Goal: Information Seeking & Learning: Check status

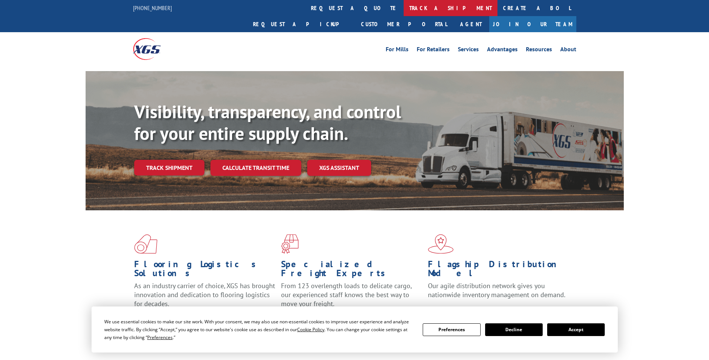
click at [404, 6] on link "track a shipment" at bounding box center [451, 8] width 94 height 16
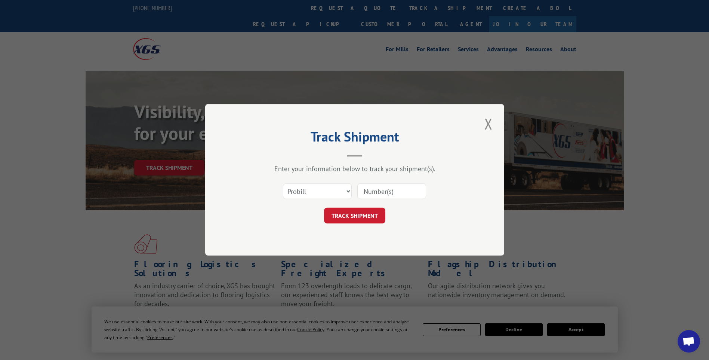
click at [405, 185] on input at bounding box center [391, 192] width 69 height 16
click at [405, 188] on input at bounding box center [391, 192] width 69 height 16
paste input "3352765"
type input "3352765"
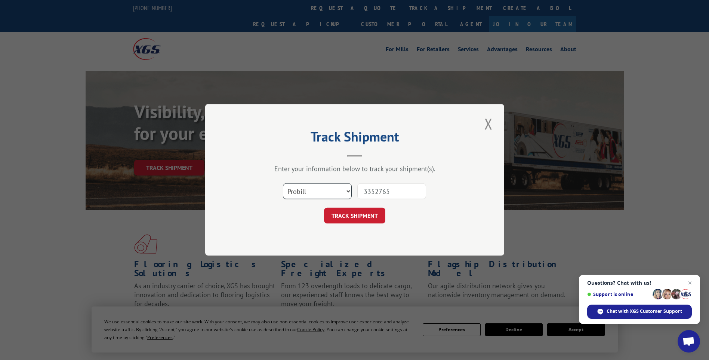
click at [334, 192] on select "Select category... Probill BOL PO" at bounding box center [317, 192] width 69 height 16
select select "bol"
click at [283, 184] on select "Select category... Probill BOL PO" at bounding box center [317, 192] width 69 height 16
click at [368, 216] on button "TRACK SHIPMENT" at bounding box center [354, 216] width 61 height 16
